Goal: Feedback & Contribution: Leave review/rating

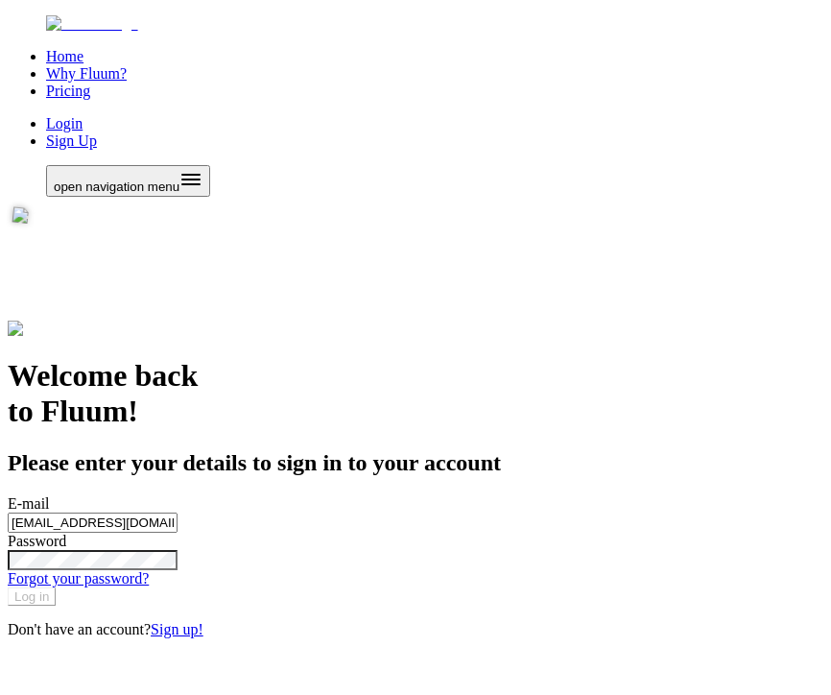
click at [56, 606] on button "Log in" at bounding box center [32, 597] width 48 height 18
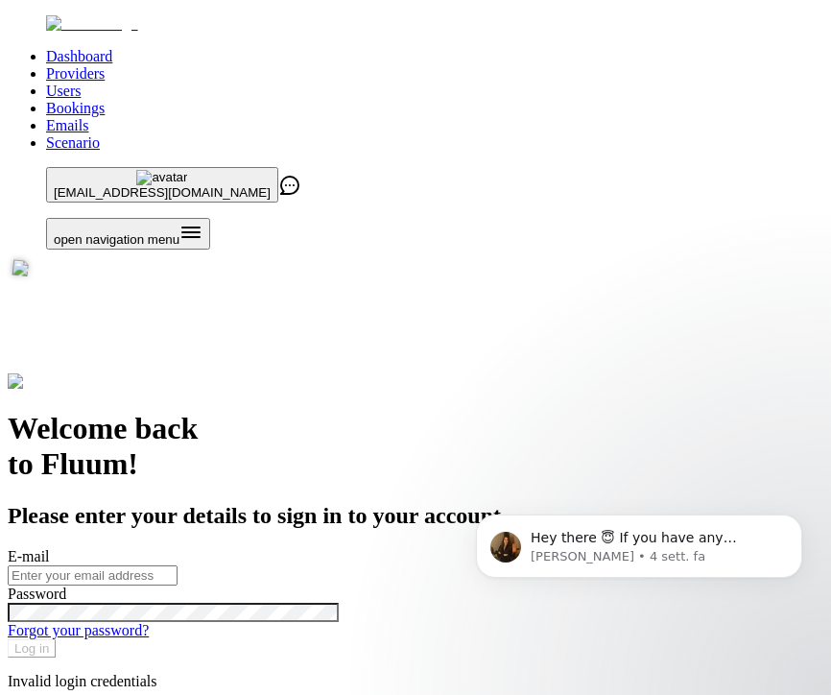
click at [105, 65] on link "Providers" at bounding box center [75, 73] width 59 height 16
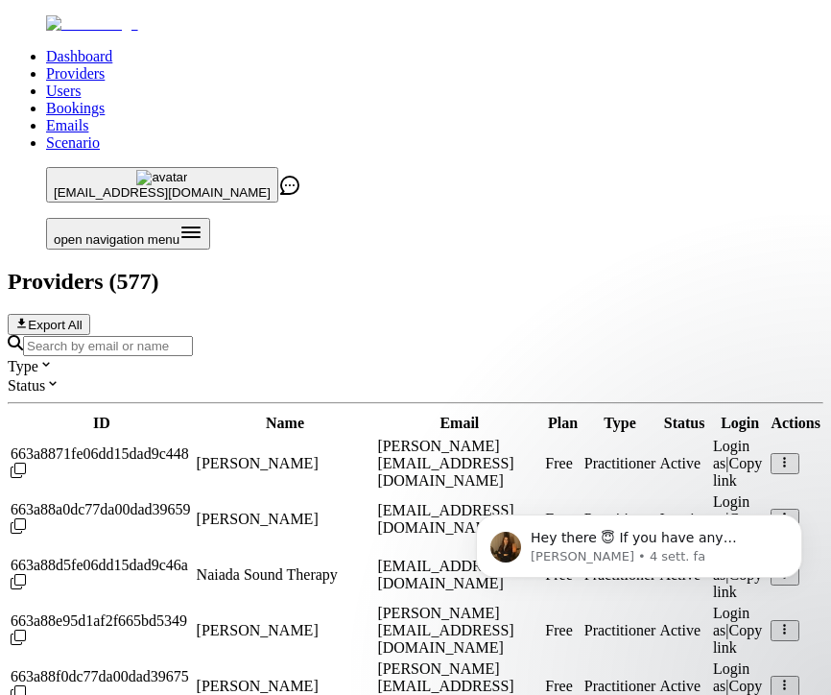
click at [193, 336] on input "Search by email or name" at bounding box center [108, 346] width 170 height 20
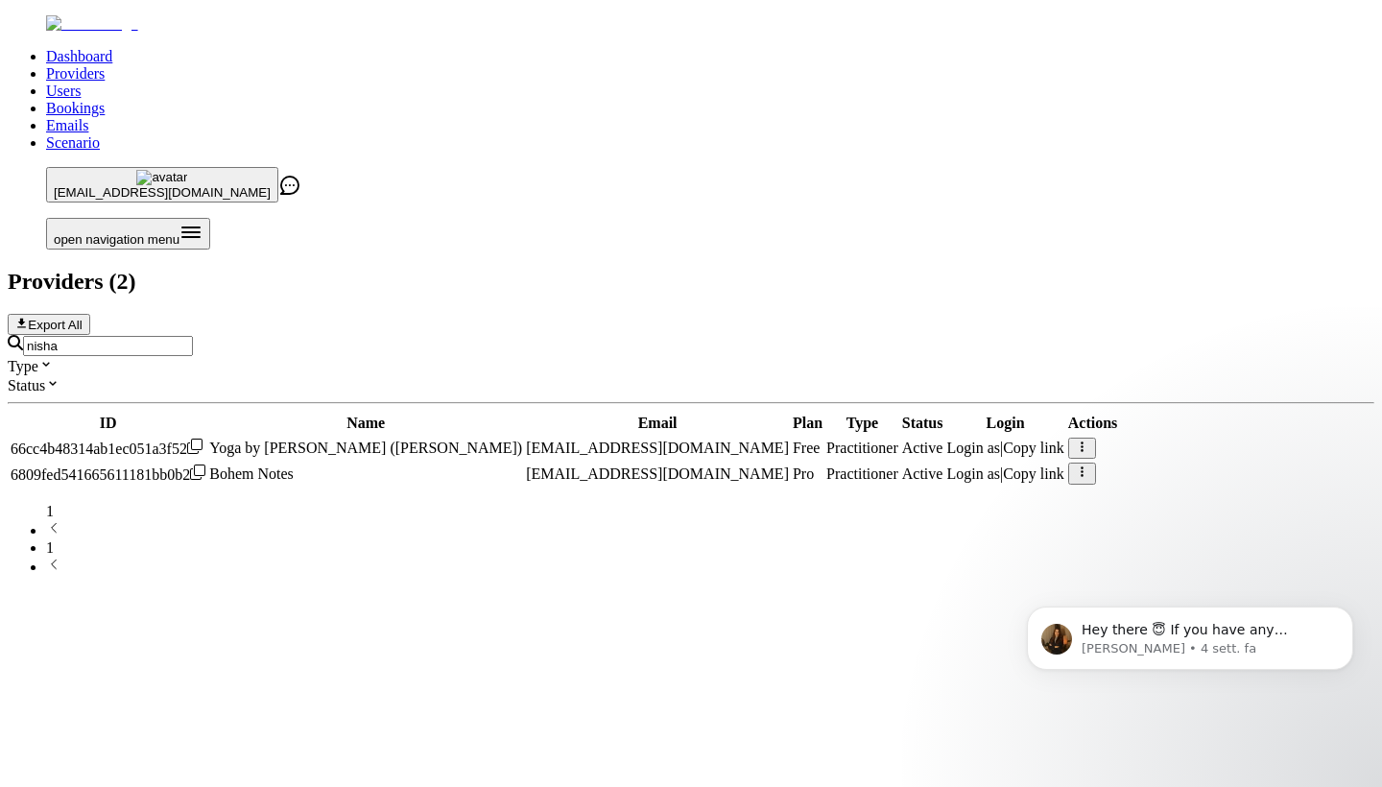
type input "nisha"
click at [830, 466] on icon "button" at bounding box center [1082, 472] width 12 height 12
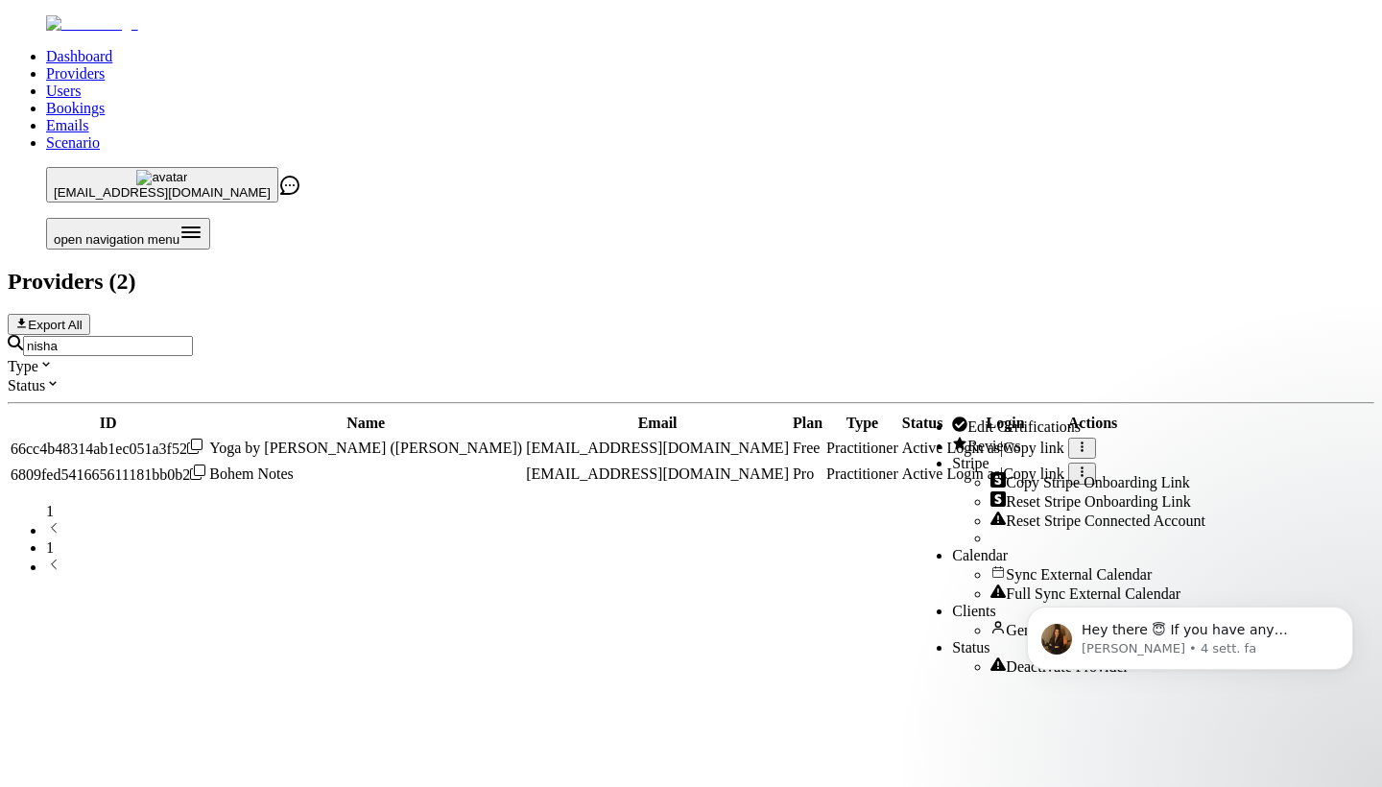
click at [830, 419] on span "Edit Certifications" at bounding box center [1024, 427] width 113 height 16
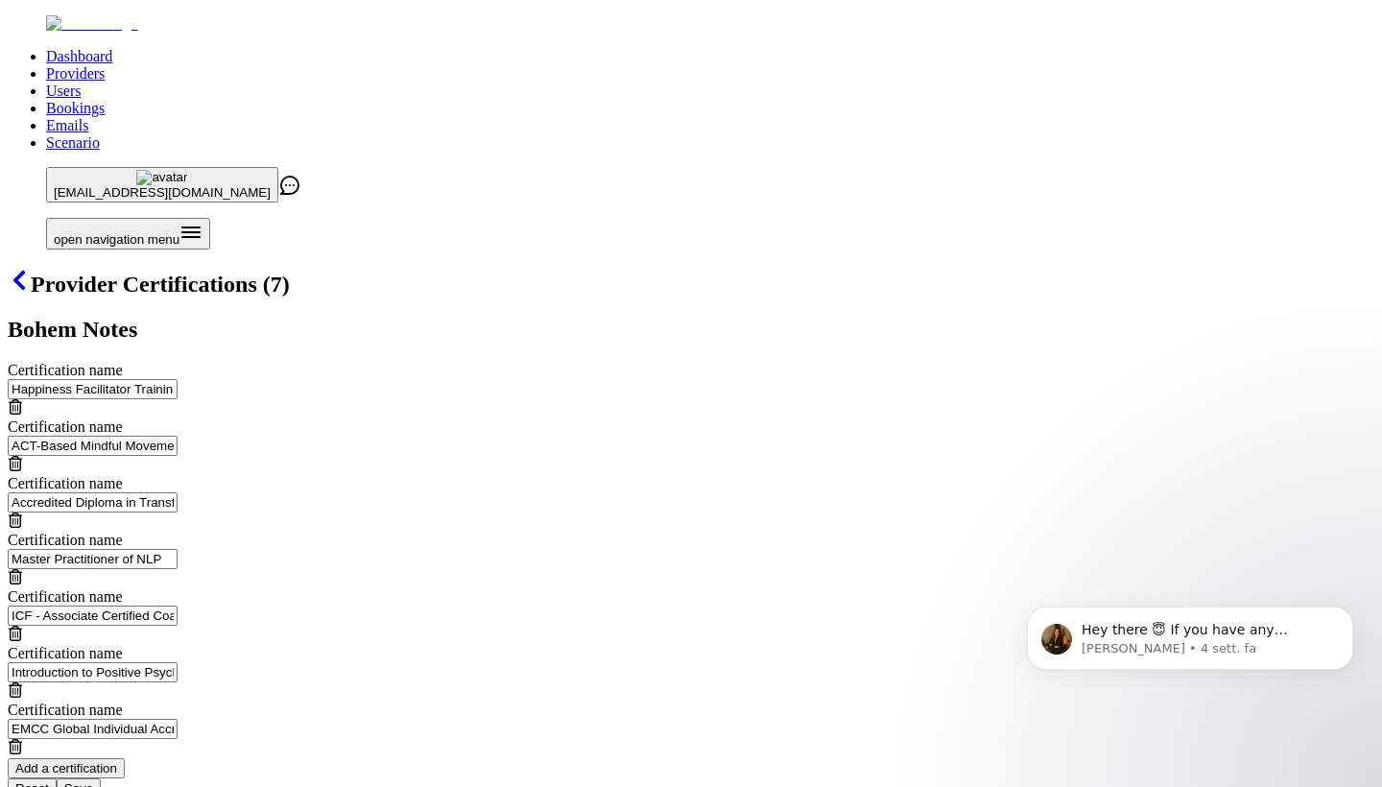
click at [125, 694] on button "Add a certification" at bounding box center [66, 768] width 117 height 20
click at [447, 694] on div at bounding box center [691, 786] width 1367 height 20
paste input "The Science of Happiness, by EdX, [GEOGRAPHIC_DATA]"
click at [178, 694] on input "The Science of Happiness, by EdX, [GEOGRAPHIC_DATA]" at bounding box center [93, 786] width 170 height 20
type input "The Science of Happiness - EdX, [GEOGRAPHIC_DATA]"
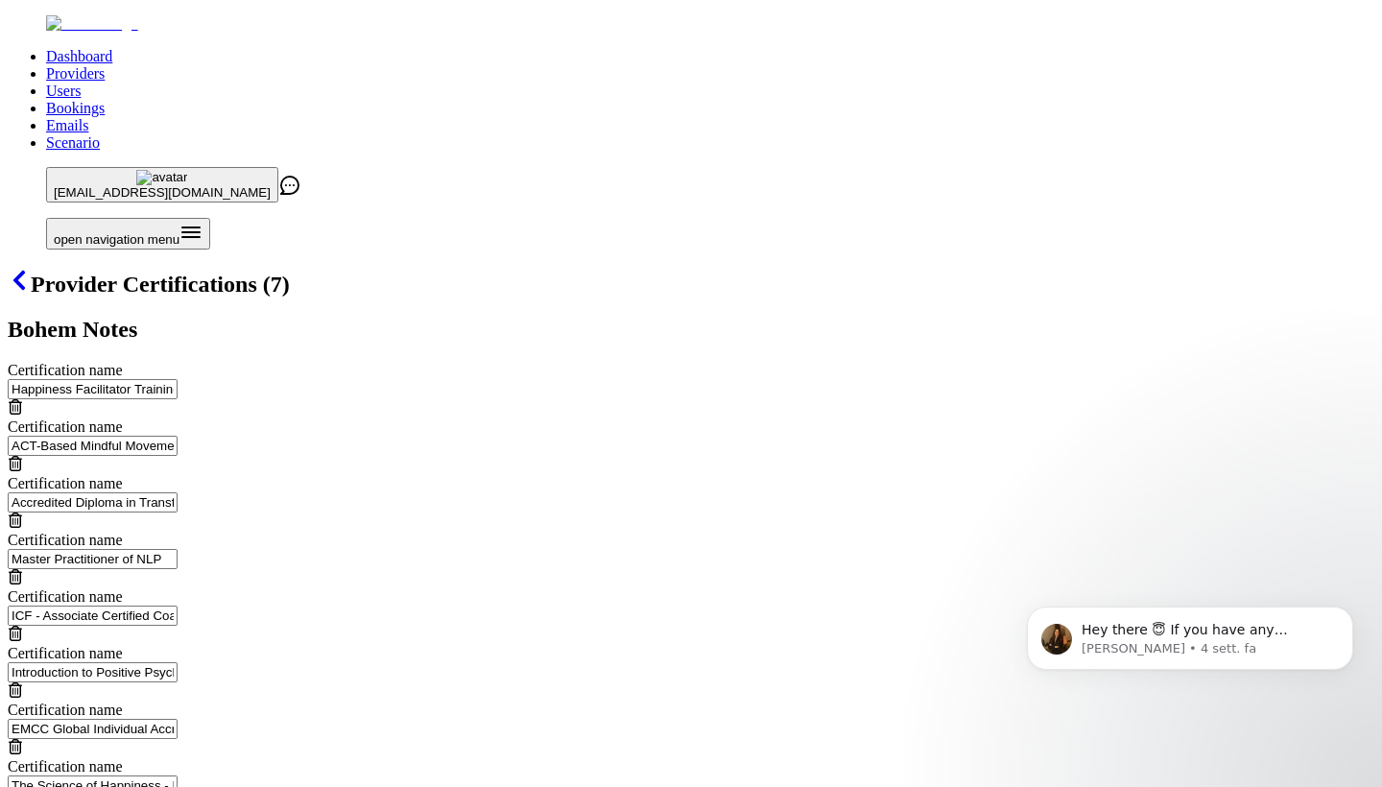
click at [31, 269] on icon at bounding box center [19, 280] width 23 height 23
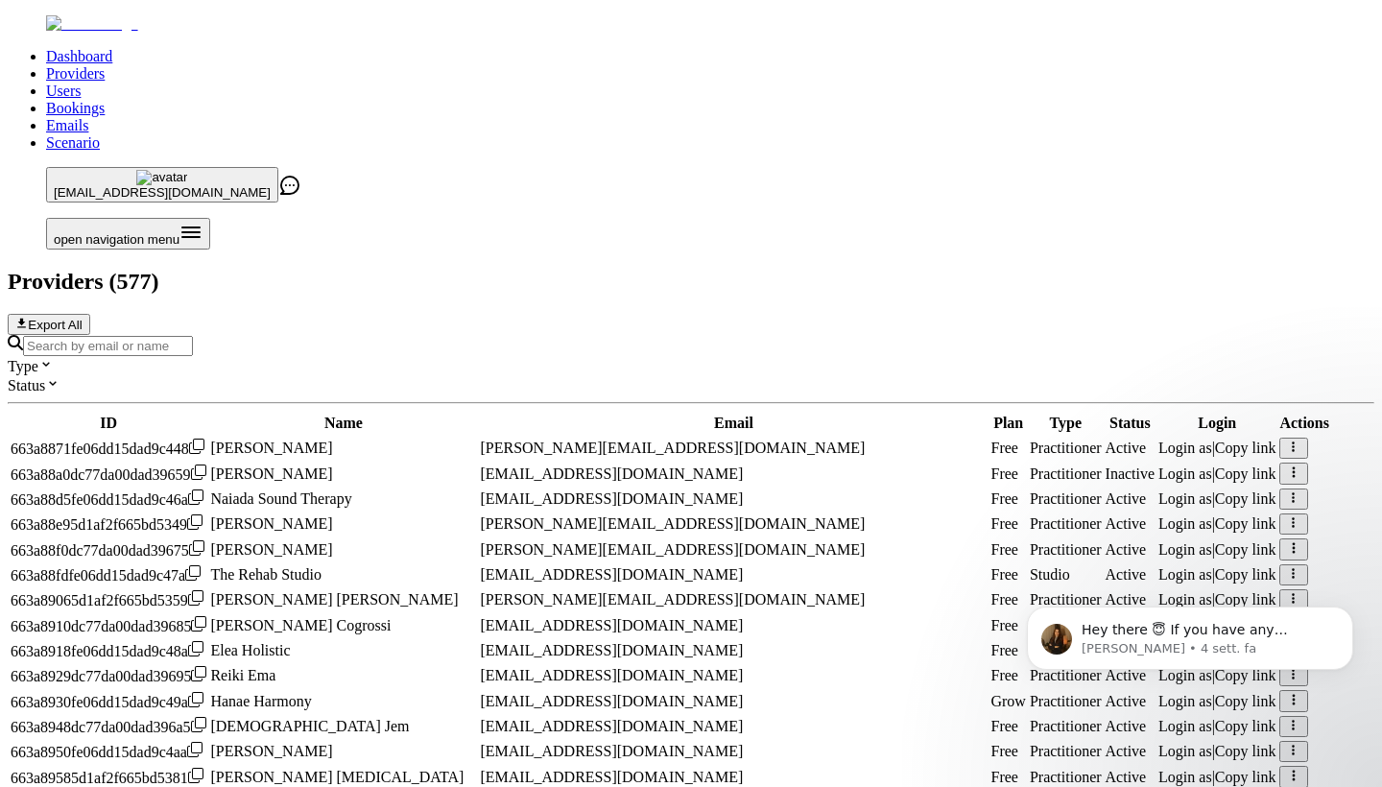
click at [193, 336] on input "Search by email or name" at bounding box center [108, 346] width 170 height 20
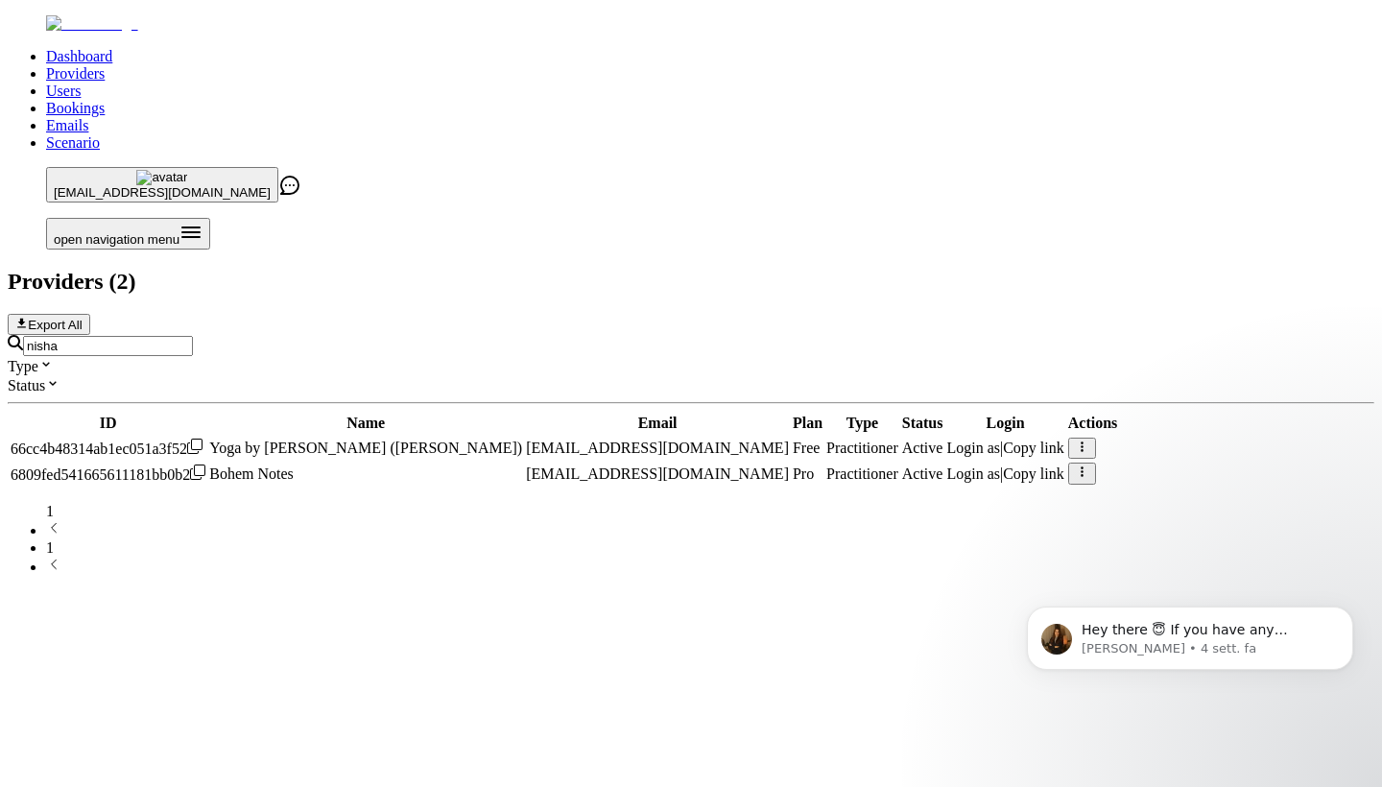
type input "nisha"
click at [830, 466] on icon "button" at bounding box center [1082, 472] width 12 height 12
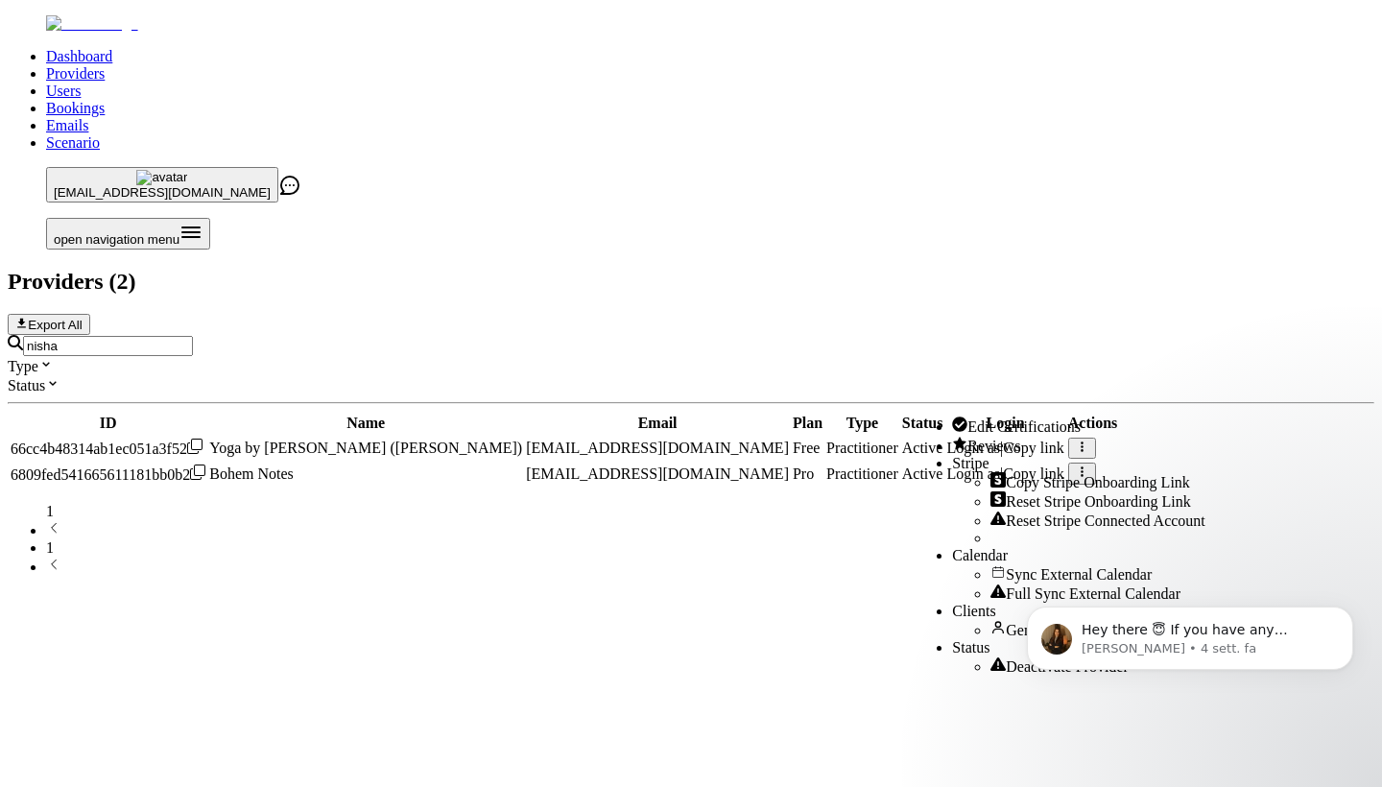
click at [830, 454] on span "Reviews" at bounding box center [994, 446] width 53 height 16
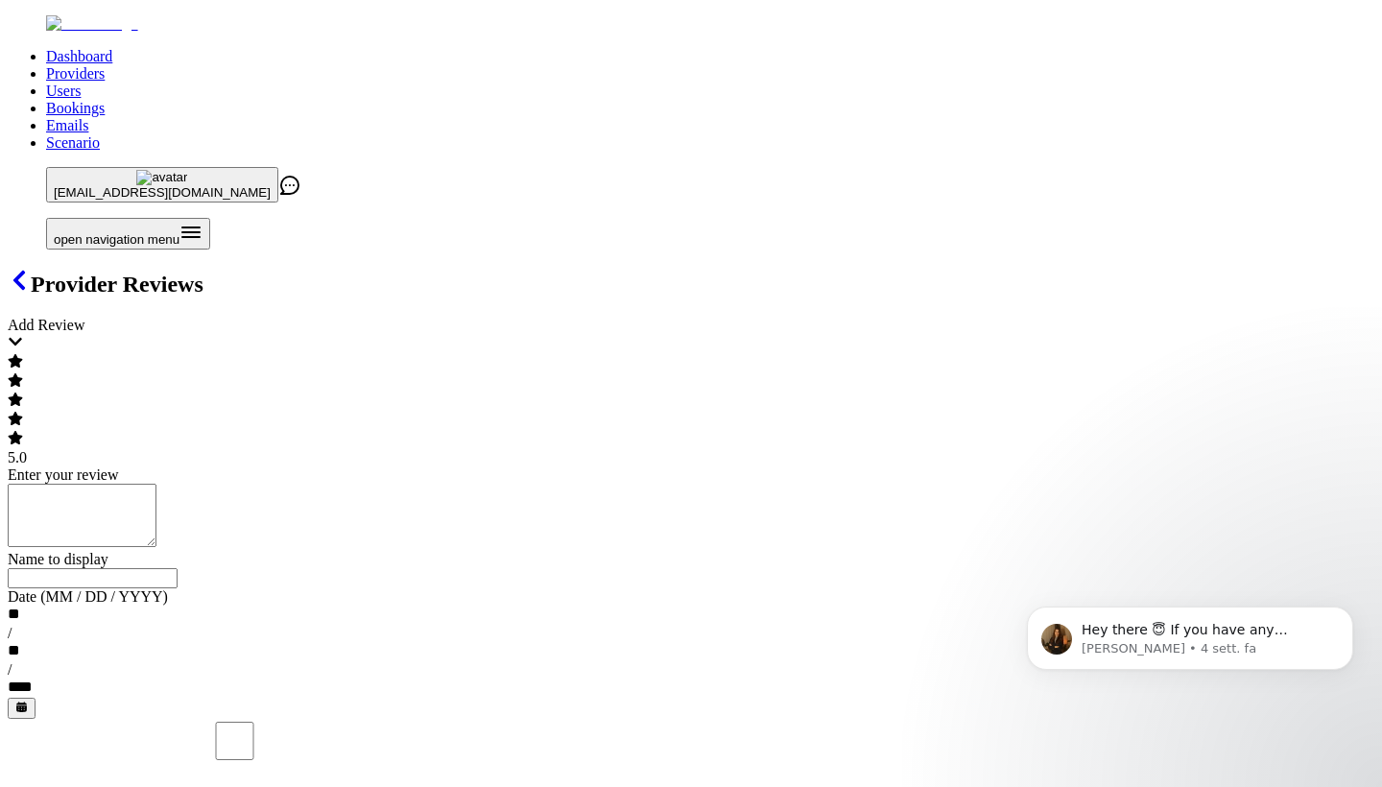
click at [156, 484] on textarea "Enter your review" at bounding box center [82, 515] width 149 height 63
paste textarea "**********"
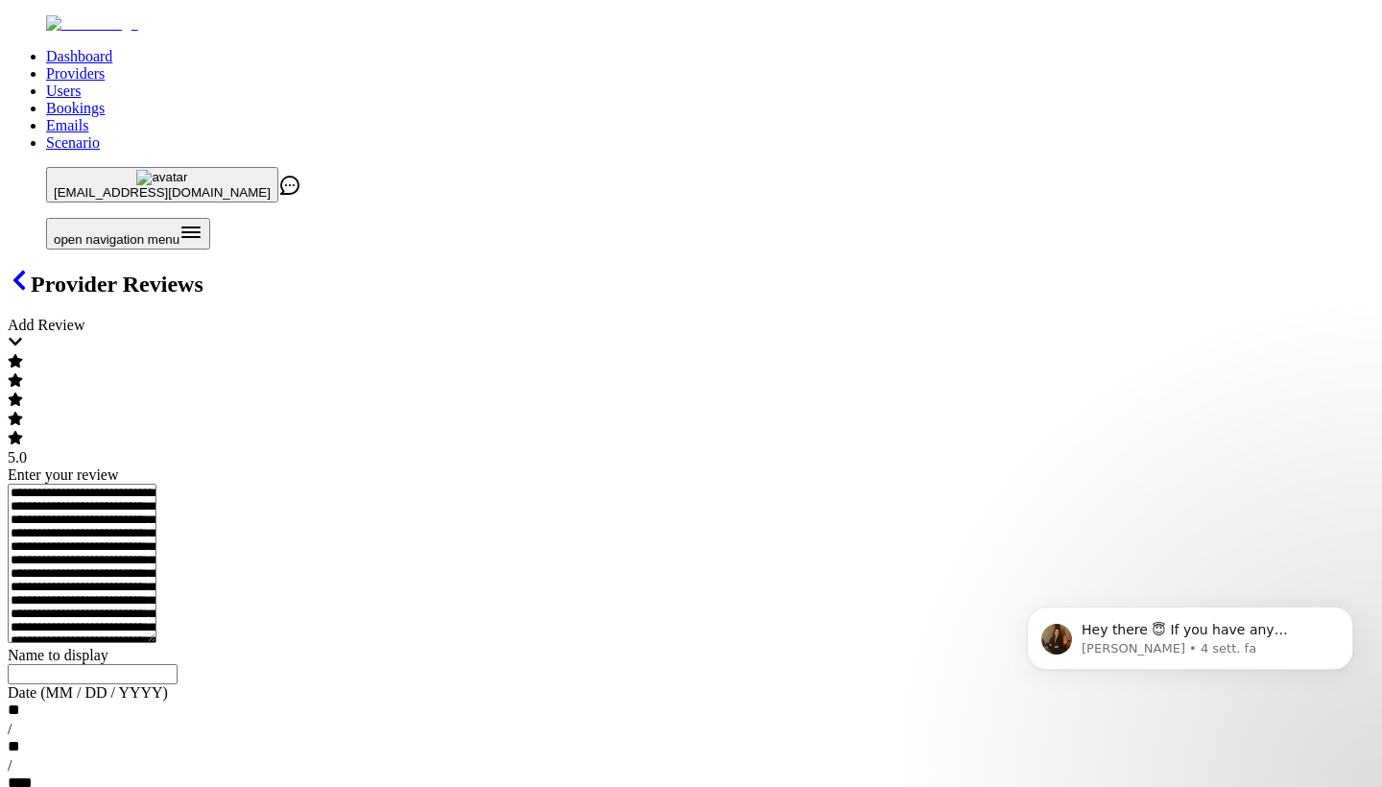
scroll to position [19, 0]
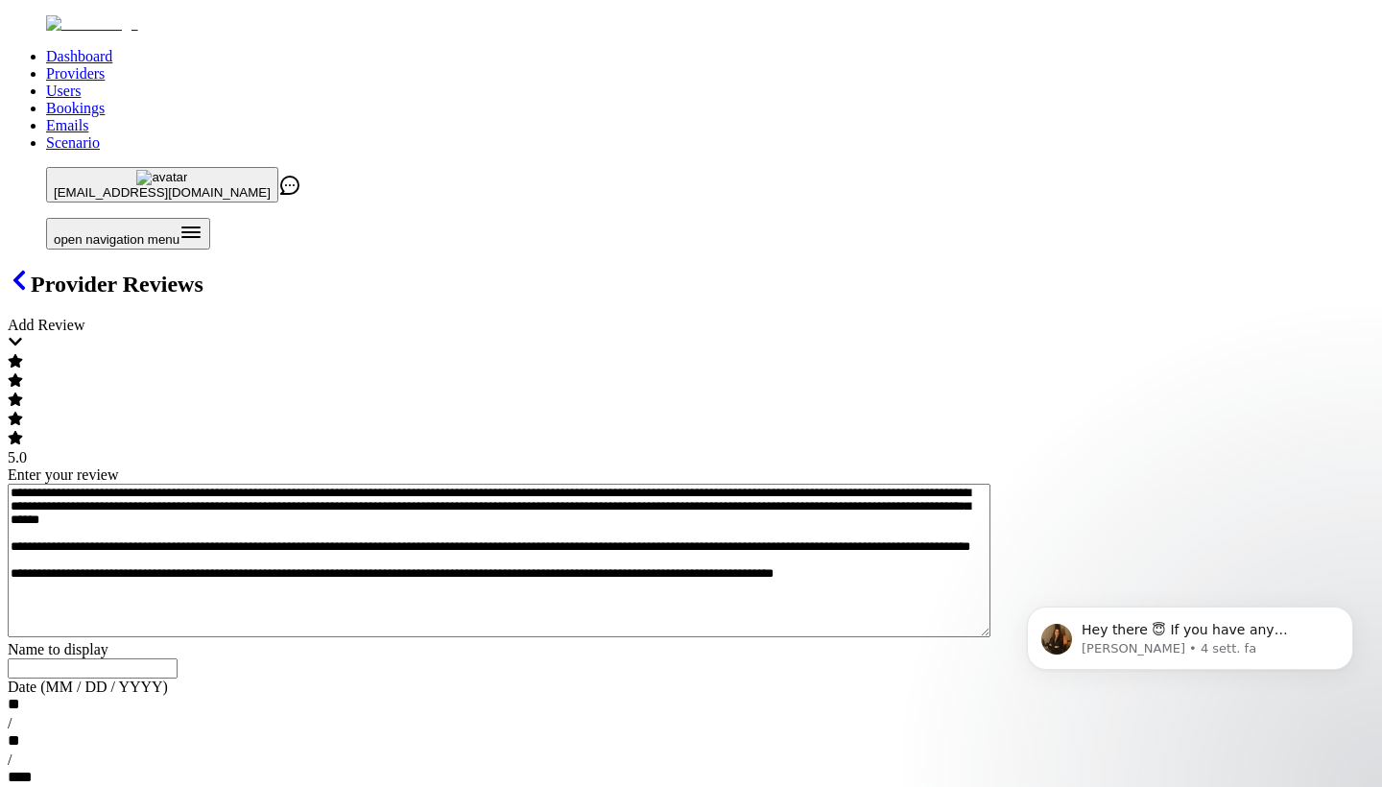
type textarea "**********"
click at [178, 659] on input "Name to display" at bounding box center [93, 669] width 170 height 20
paste input "[PERSON_NAME], Scientist, PhD"
type input "[PERSON_NAME], Scientist, PhD"
click at [25, 694] on div "**" at bounding box center [16, 705] width 17 height 19
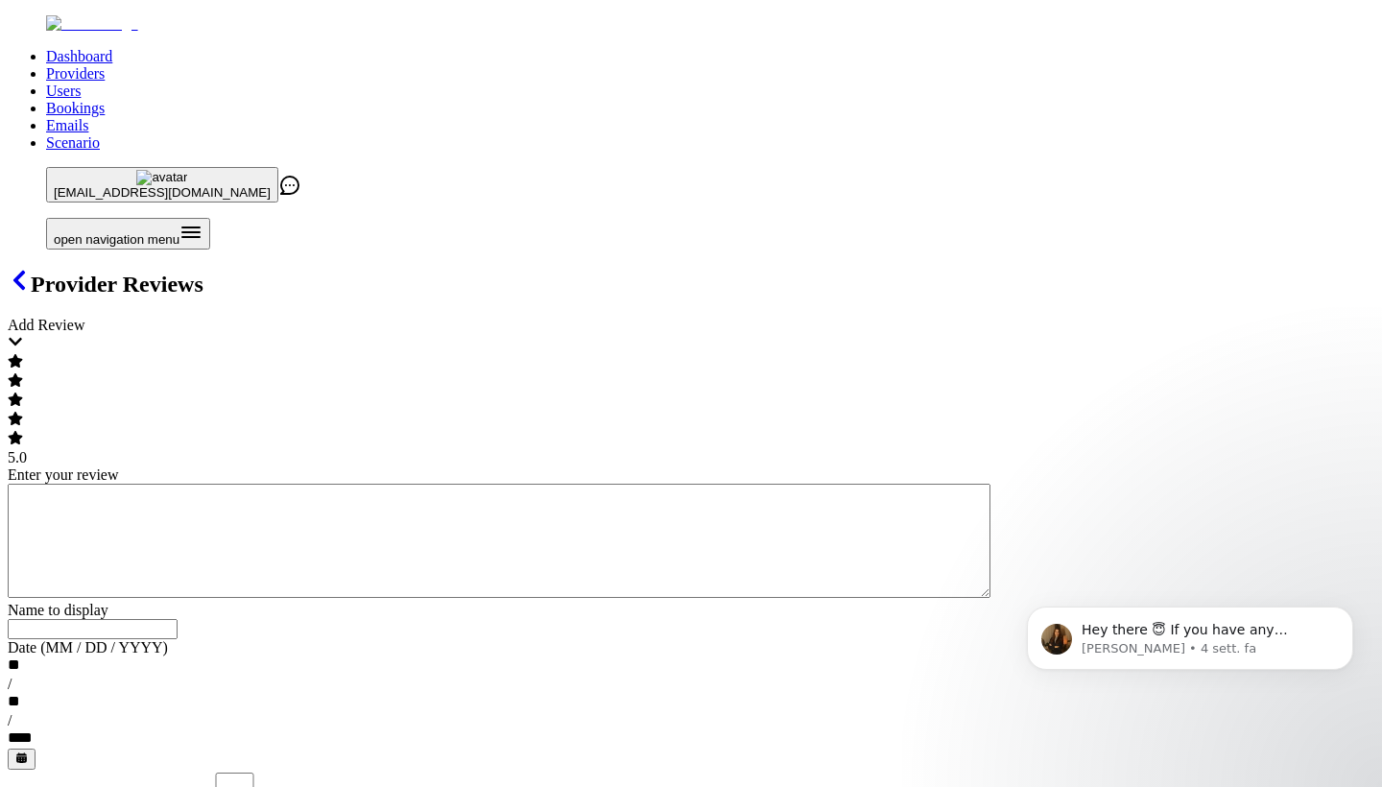
scroll to position [0, 0]
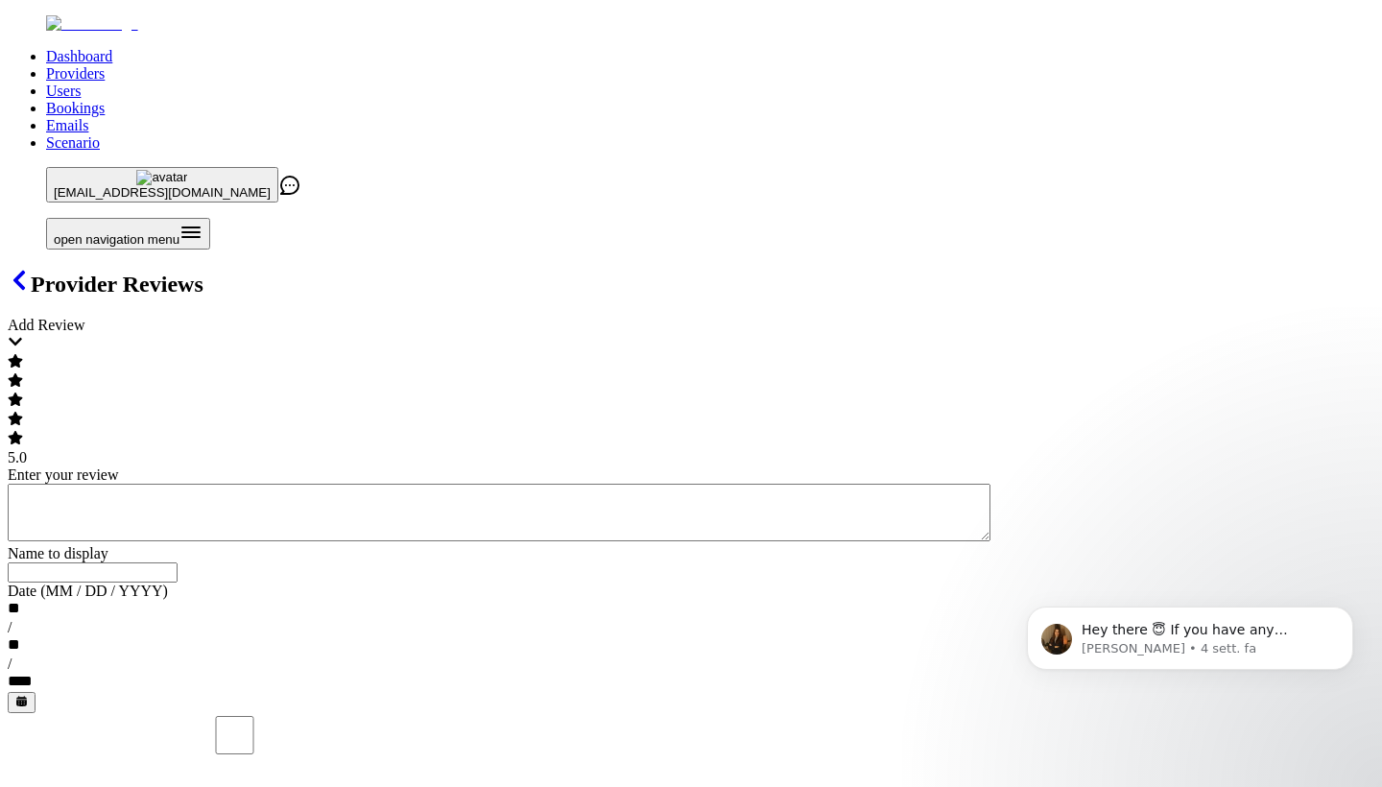
click at [515, 484] on textarea "Enter your review" at bounding box center [499, 513] width 983 height 58
paste textarea "**********"
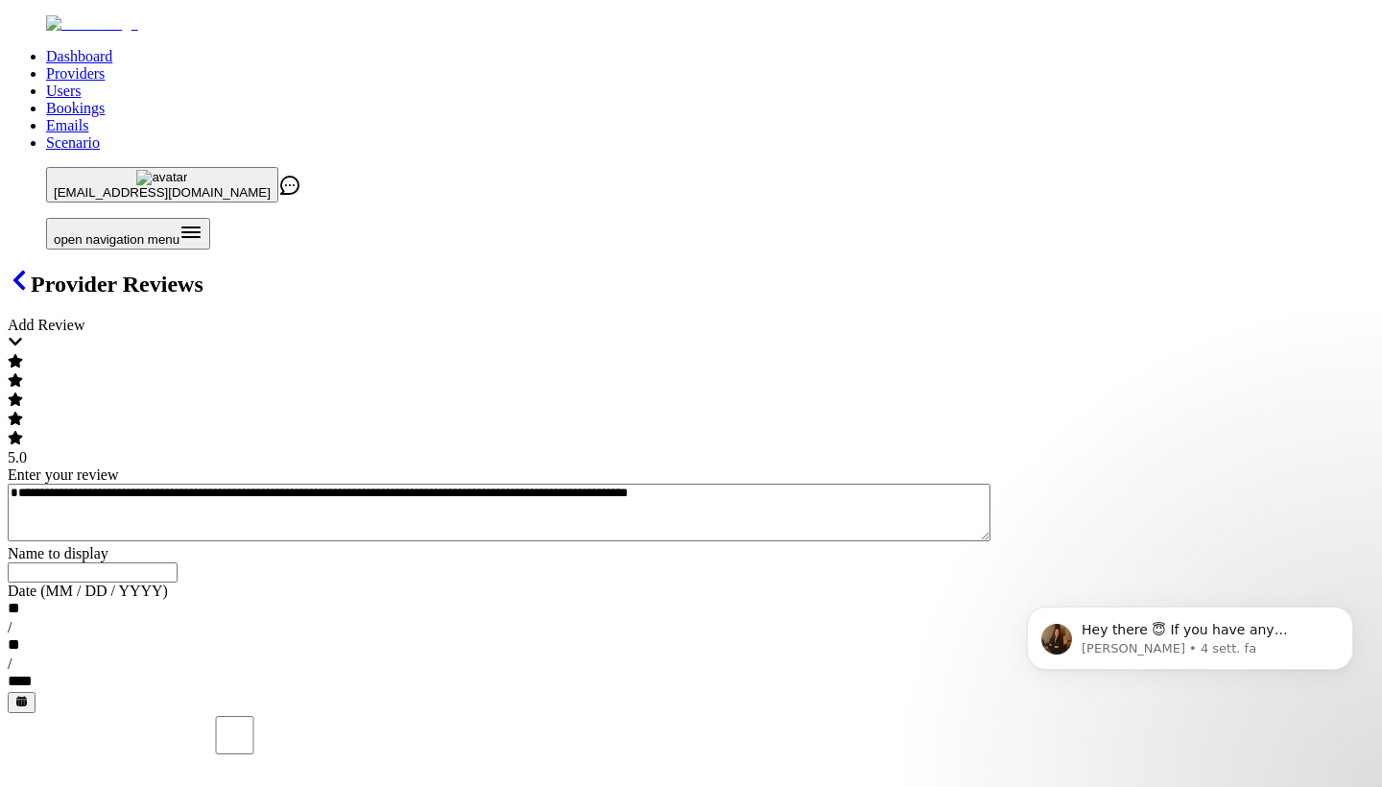
type textarea "**********"
click at [25, 600] on div "**" at bounding box center [16, 609] width 17 height 19
click at [178, 563] on input "Name to display" at bounding box center [93, 573] width 170 height 20
paste input "[PERSON_NAME], Masters Student"
type input "[PERSON_NAME], Masters Student"
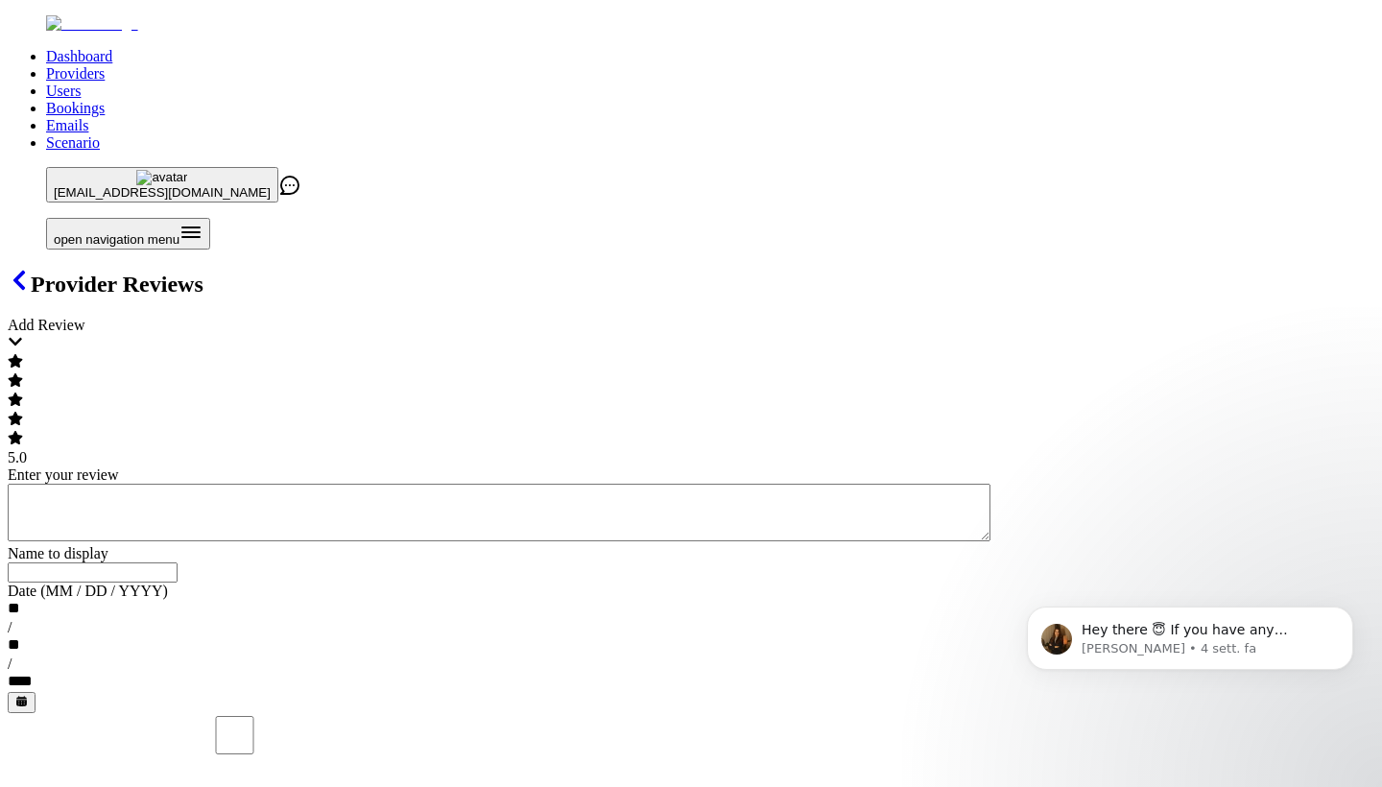
click at [462, 484] on textarea "Enter your review" at bounding box center [499, 513] width 983 height 58
paste textarea "**********"
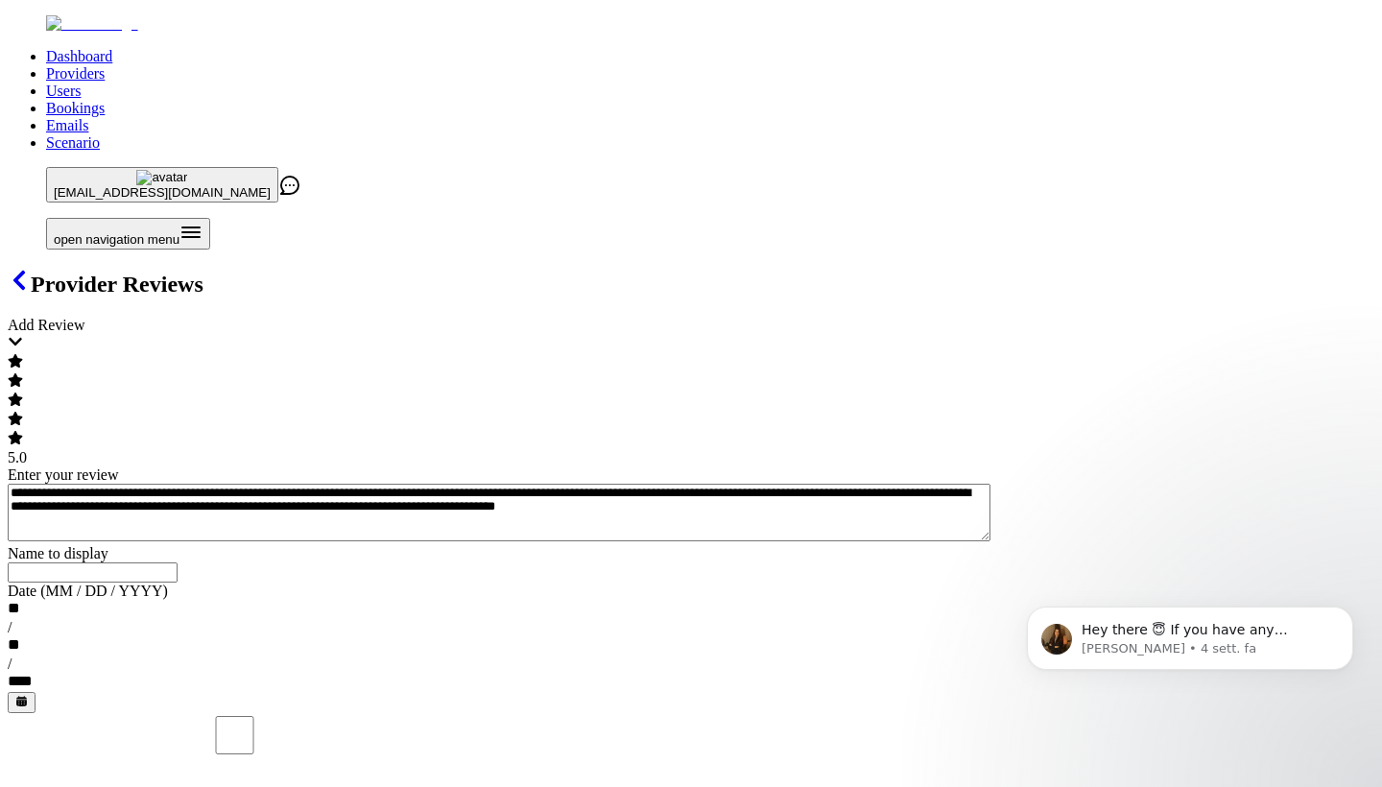
type textarea "**********"
click at [178, 563] on input "Name to display" at bounding box center [93, 573] width 170 height 20
paste input "[PERSON_NAME], Strategic IP Counselling in Pharma/Life Sciences"
type input "[PERSON_NAME], Strategic IP Counselling in Pharma/Life Sciences"
click at [24, 637] on div "**" at bounding box center [16, 646] width 16 height 19
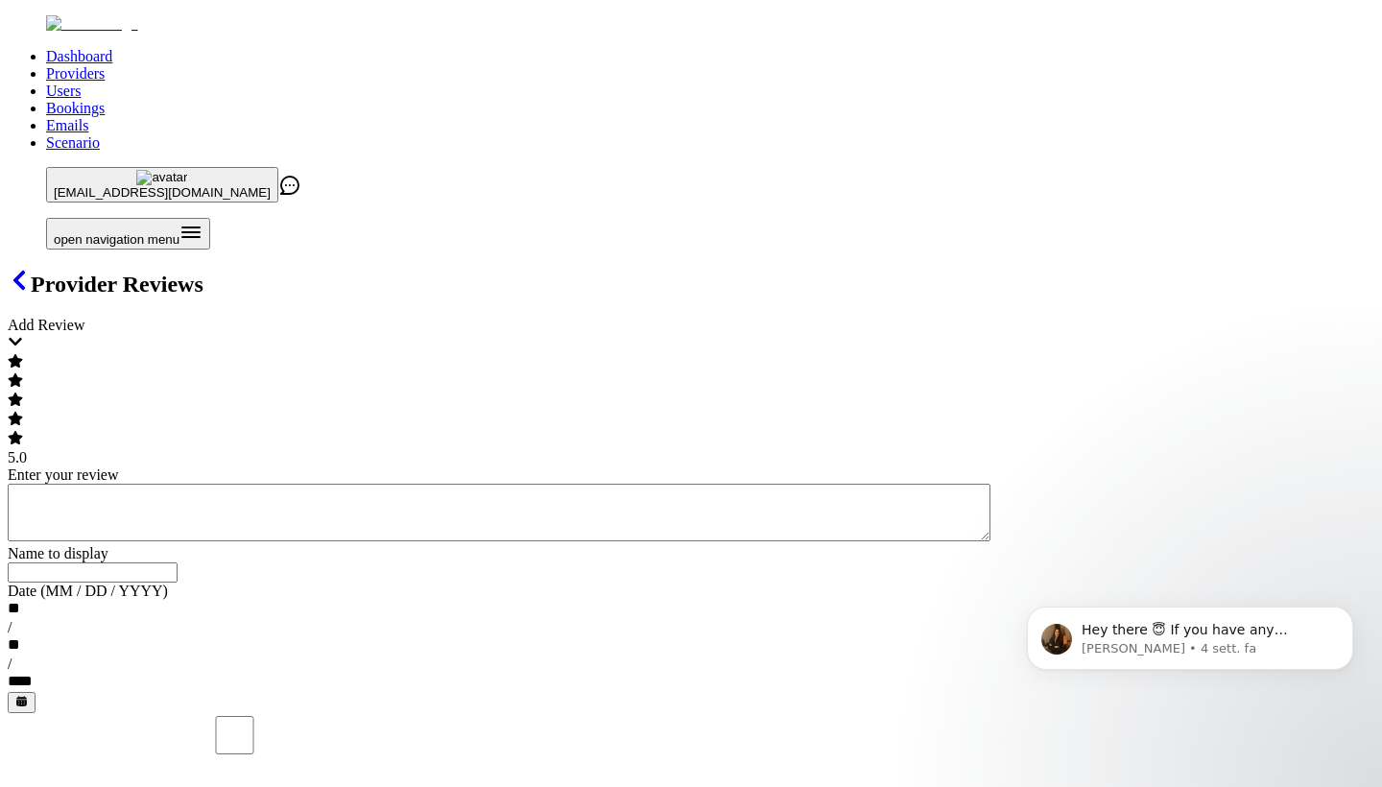
scroll to position [0, 0]
click at [31, 269] on icon at bounding box center [19, 280] width 23 height 23
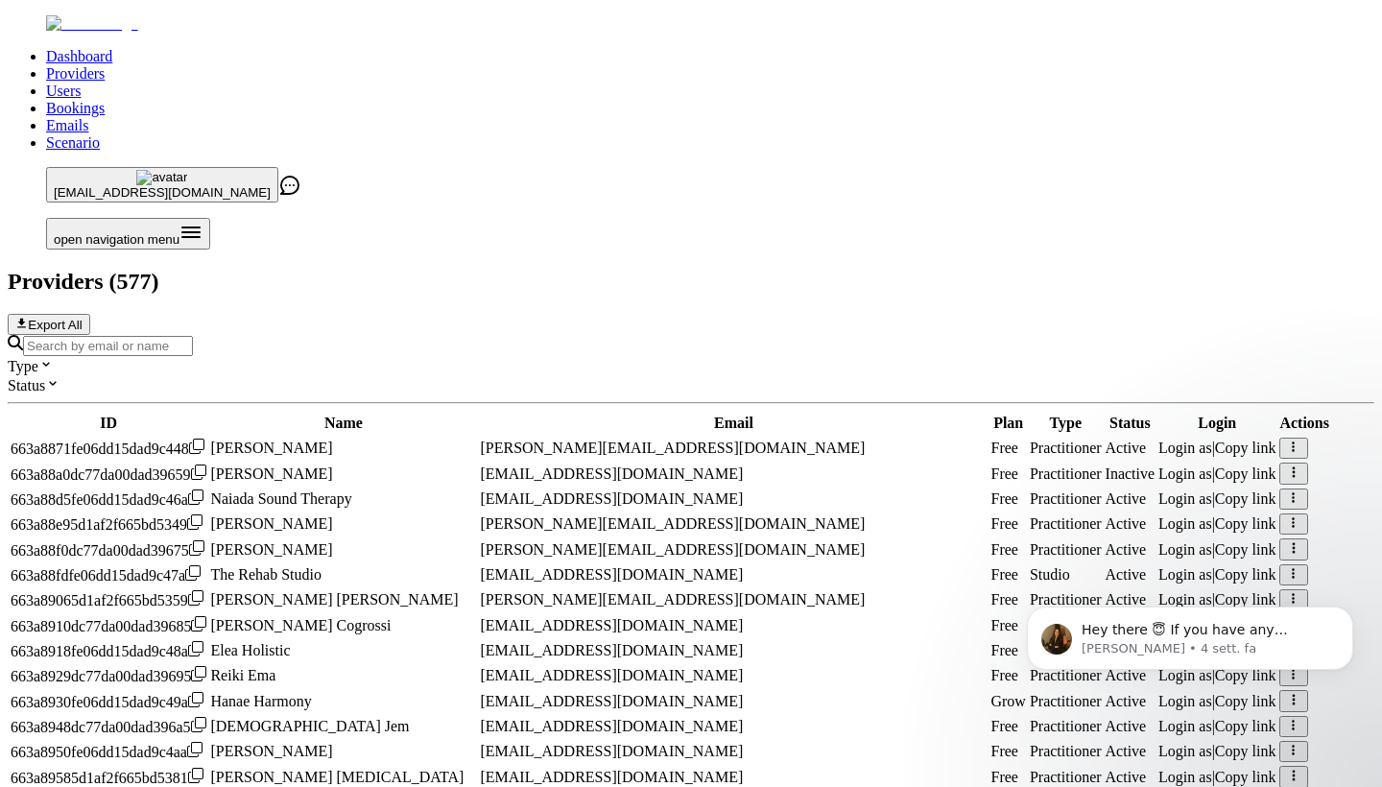
click at [193, 336] on input "Search by email or name" at bounding box center [108, 346] width 170 height 20
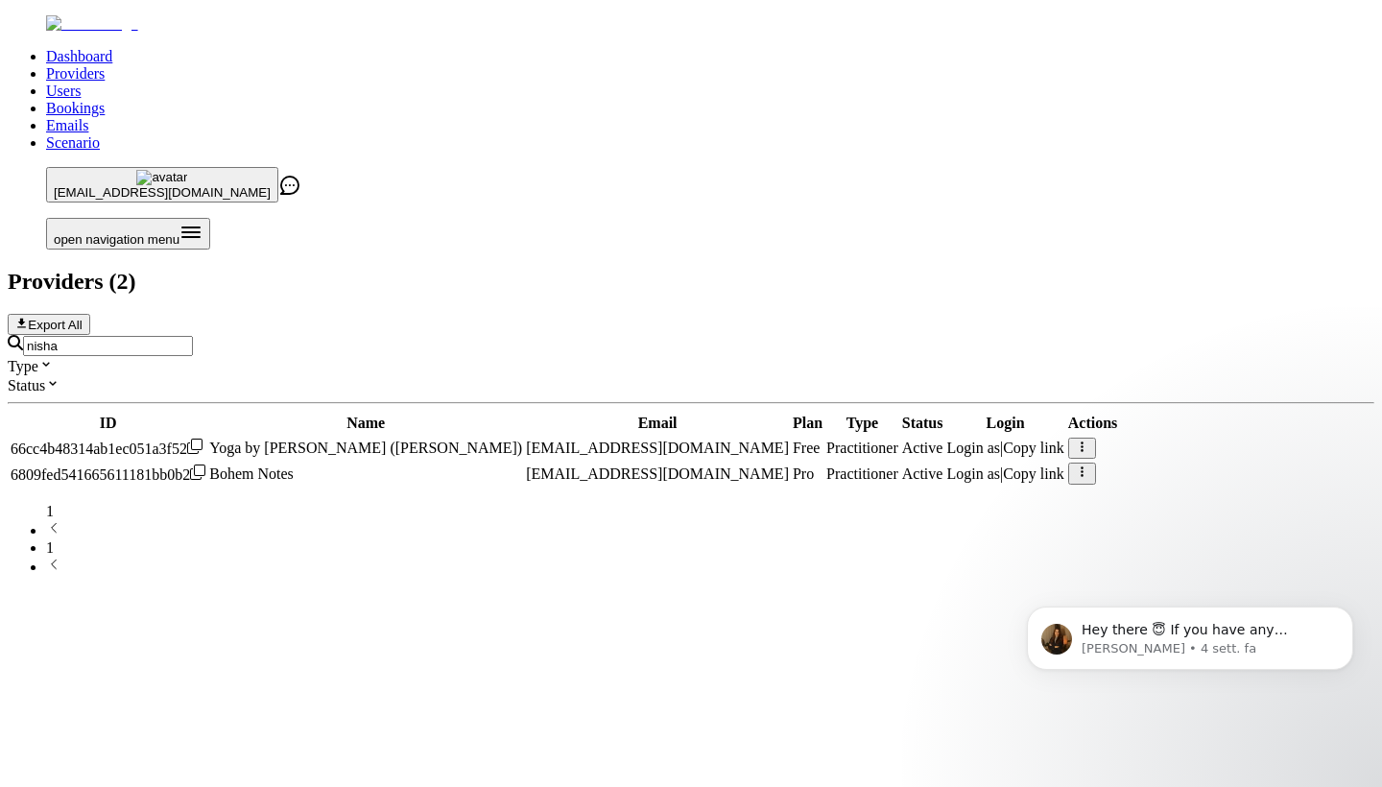
type input "nisha"
click at [830, 463] on button "button" at bounding box center [1083, 473] width 28 height 21
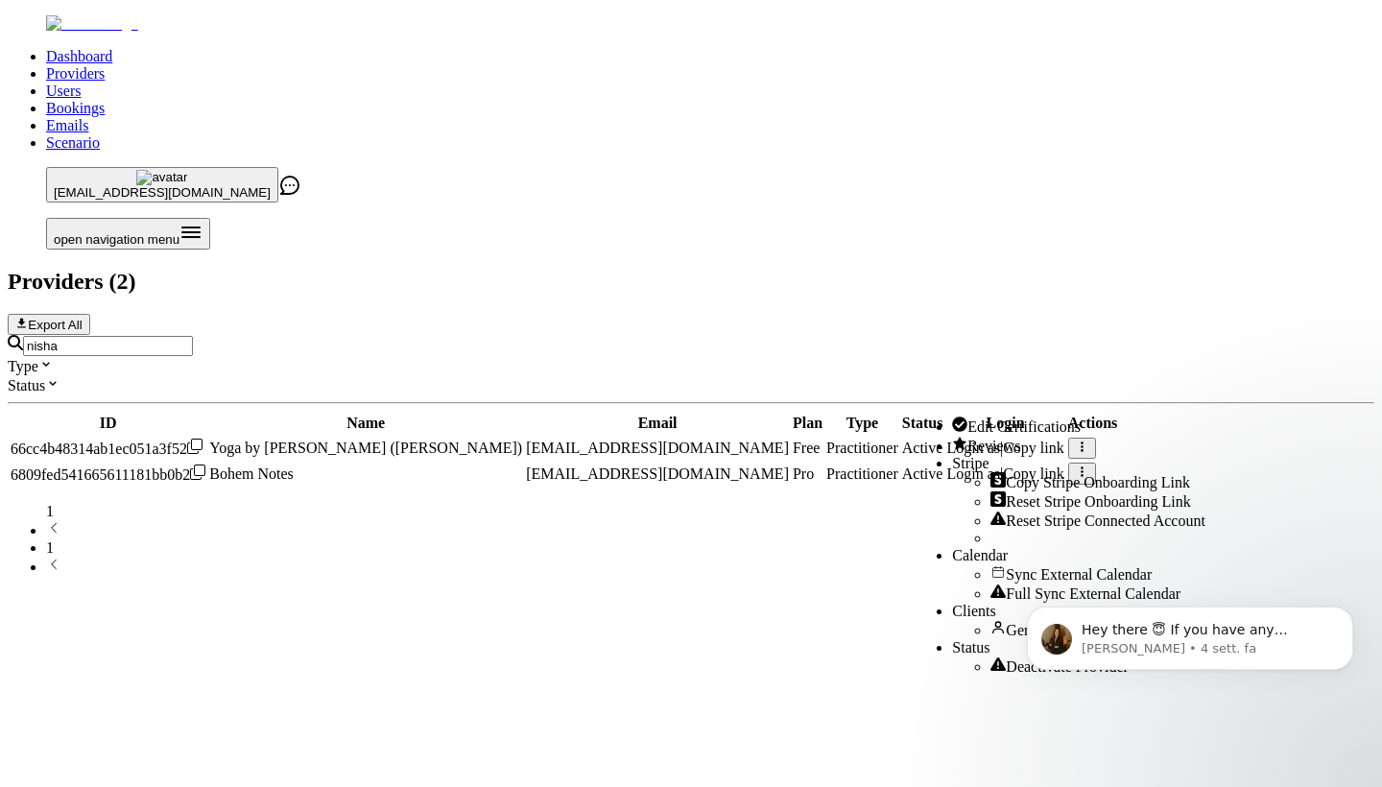
click at [830, 454] on span "Reviews" at bounding box center [994, 446] width 53 height 16
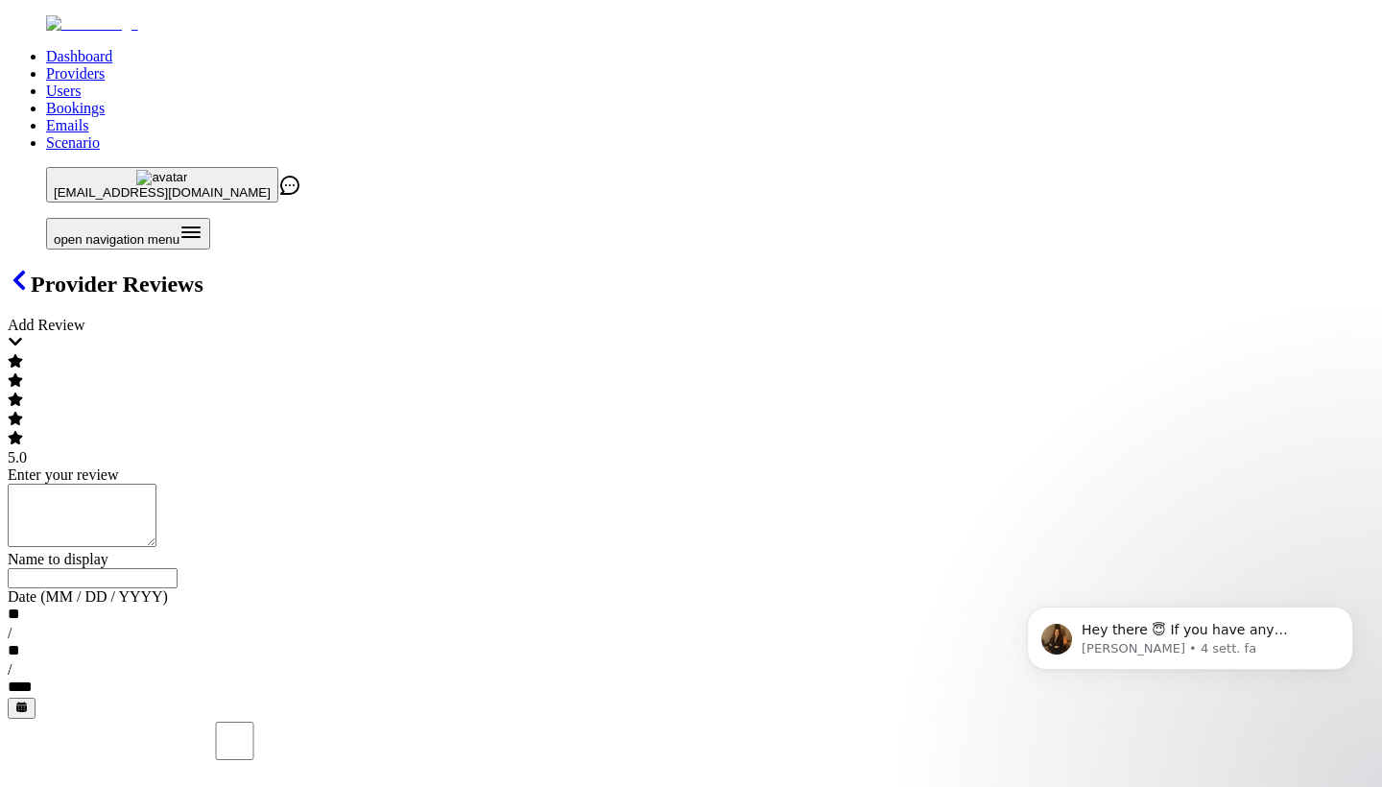
scroll to position [284, 0]
